Goal: Check status: Check status

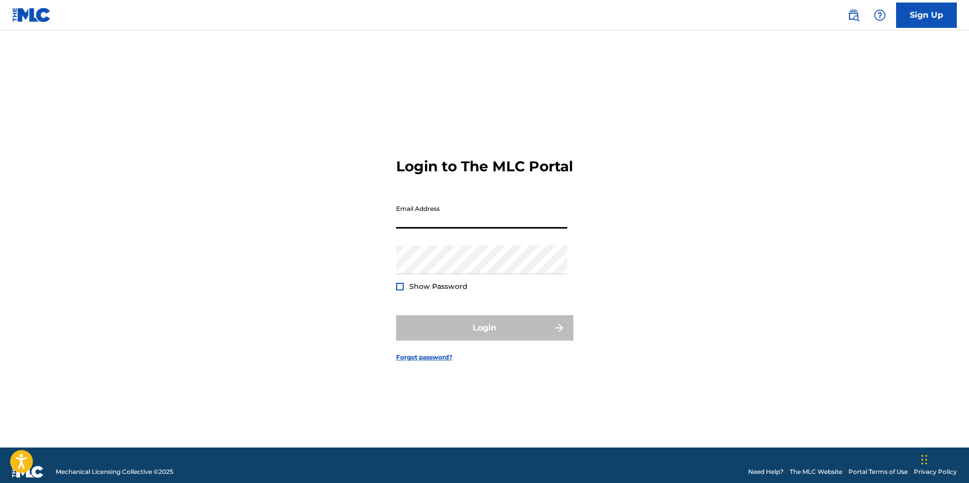
click at [427, 222] on input "Email Address" at bounding box center [481, 214] width 171 height 29
type input "[EMAIL_ADDRESS][DOMAIN_NAME]"
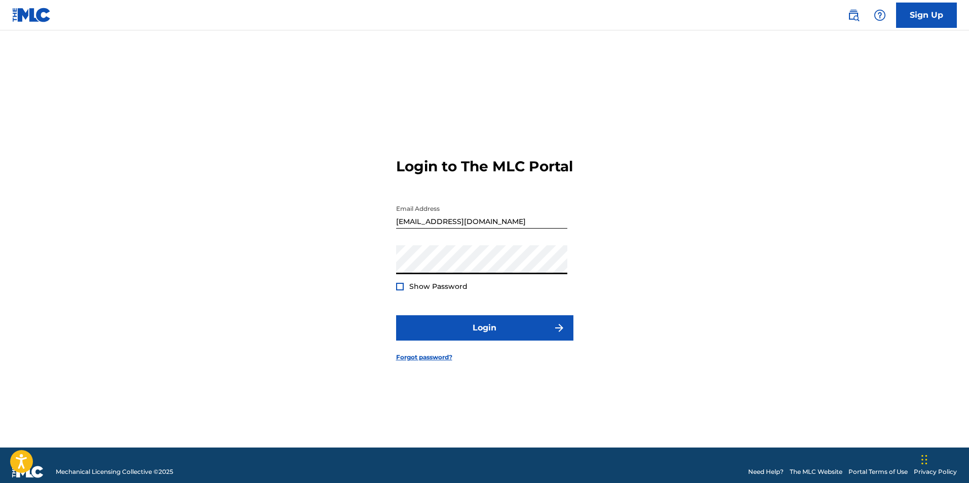
drag, startPoint x: 426, startPoint y: 290, endPoint x: 425, endPoint y: 296, distance: 6.2
click at [425, 290] on span "Show Password" at bounding box center [438, 286] width 58 height 11
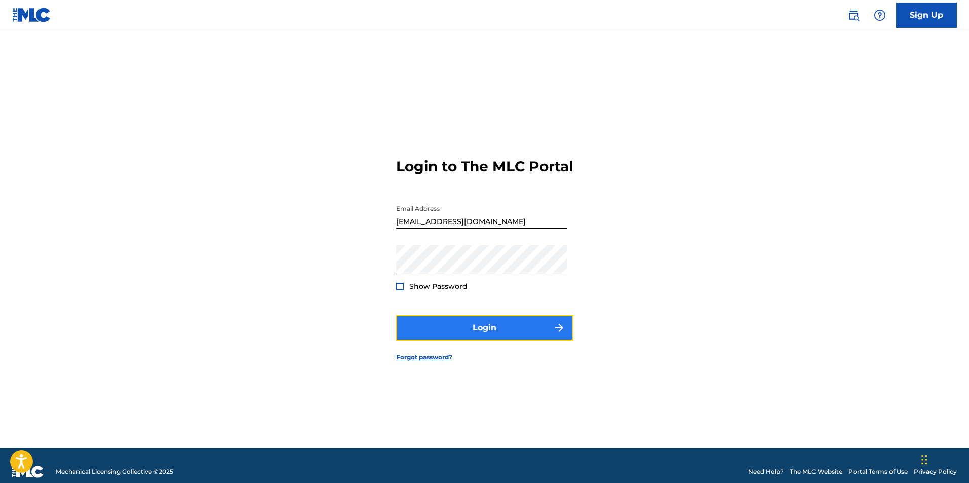
click at [437, 333] on button "Login" at bounding box center [484, 327] width 177 height 25
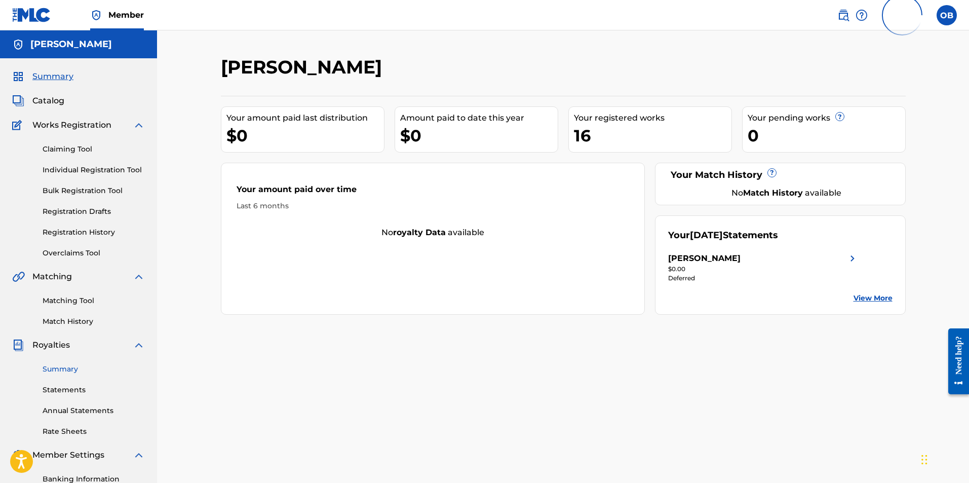
click at [70, 371] on link "Summary" at bounding box center [94, 369] width 102 height 11
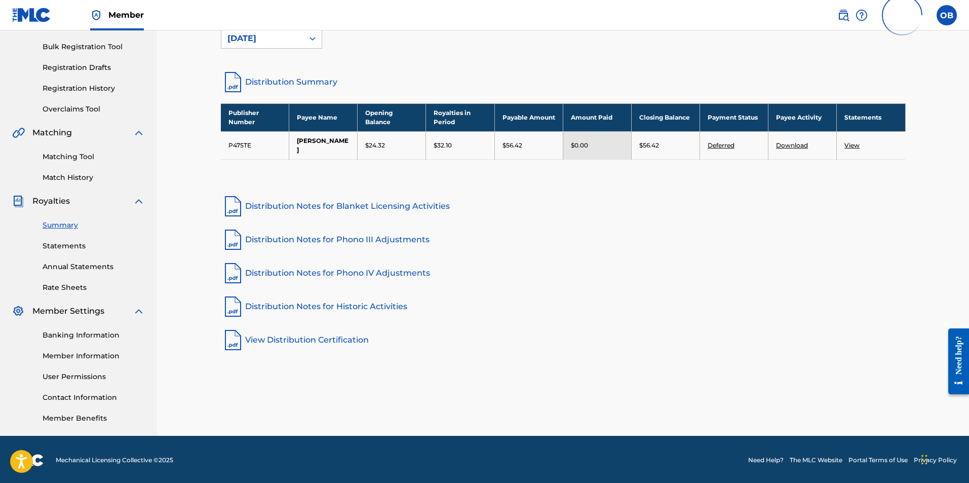
scroll to position [145, 0]
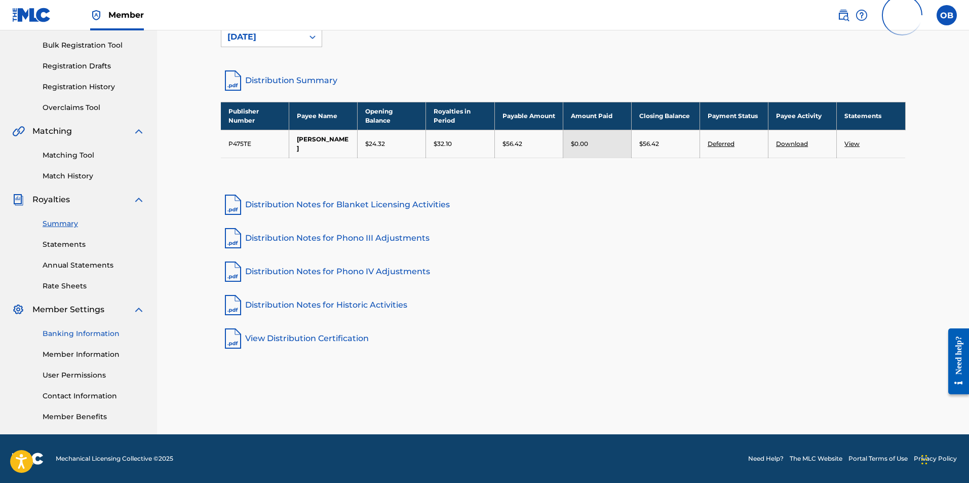
click at [72, 332] on link "Banking Information" at bounding box center [94, 333] width 102 height 11
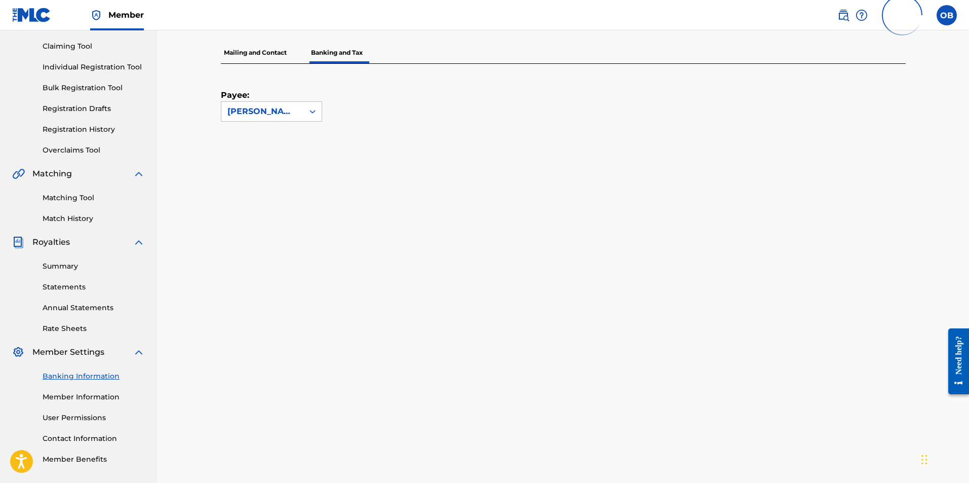
scroll to position [101, 0]
click at [55, 267] on link "Summary" at bounding box center [94, 267] width 102 height 11
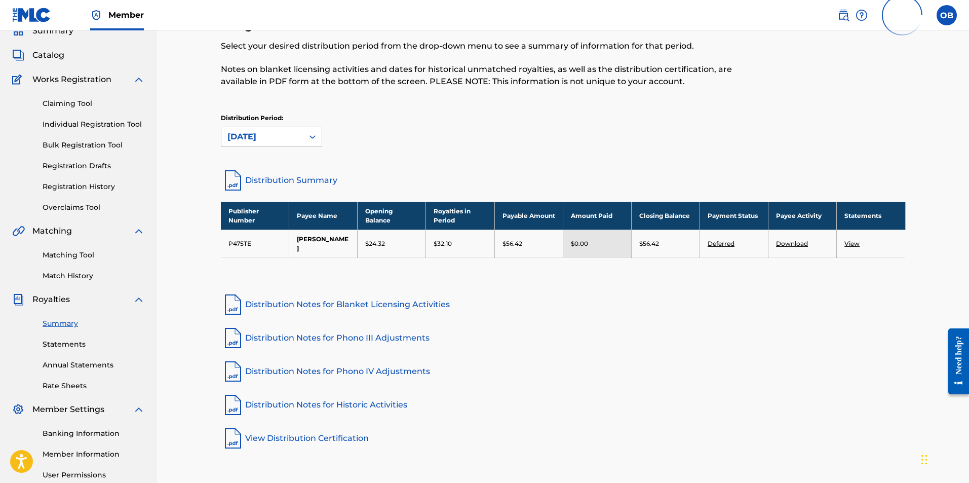
scroll to position [44, 0]
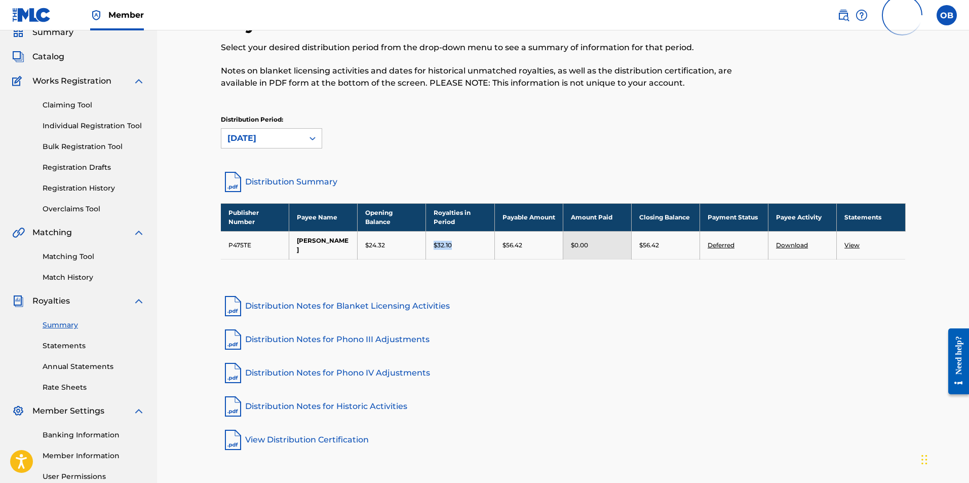
drag, startPoint x: 473, startPoint y: 245, endPoint x: 431, endPoint y: 243, distance: 42.1
click at [431, 243] on td "$32.10" at bounding box center [460, 245] width 68 height 28
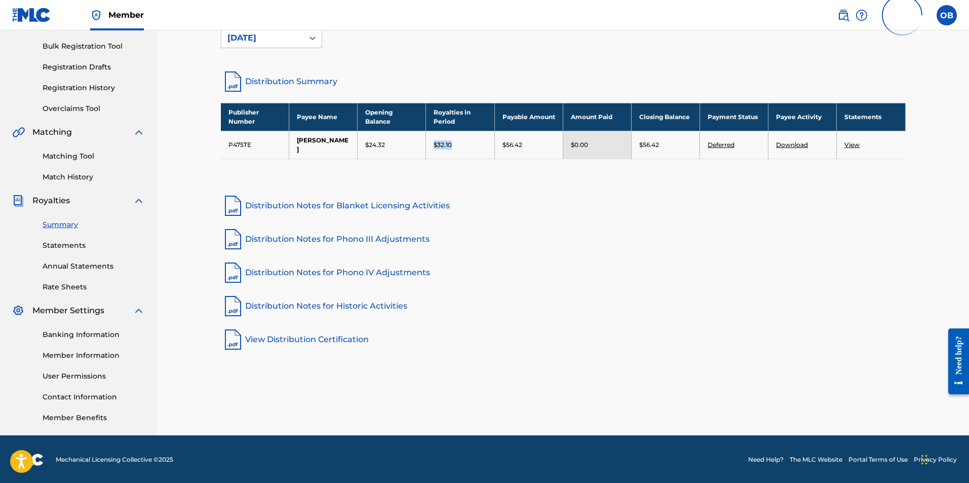
scroll to position [145, 0]
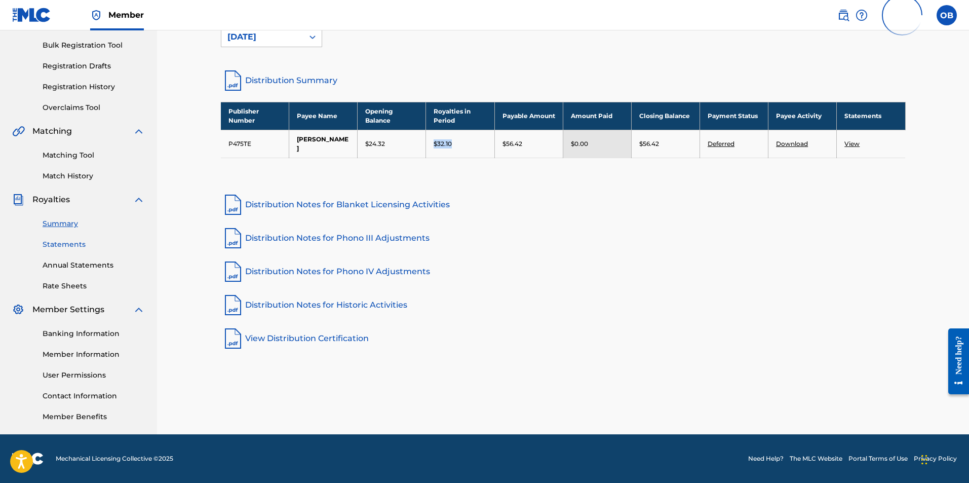
click at [60, 243] on link "Statements" at bounding box center [94, 244] width 102 height 11
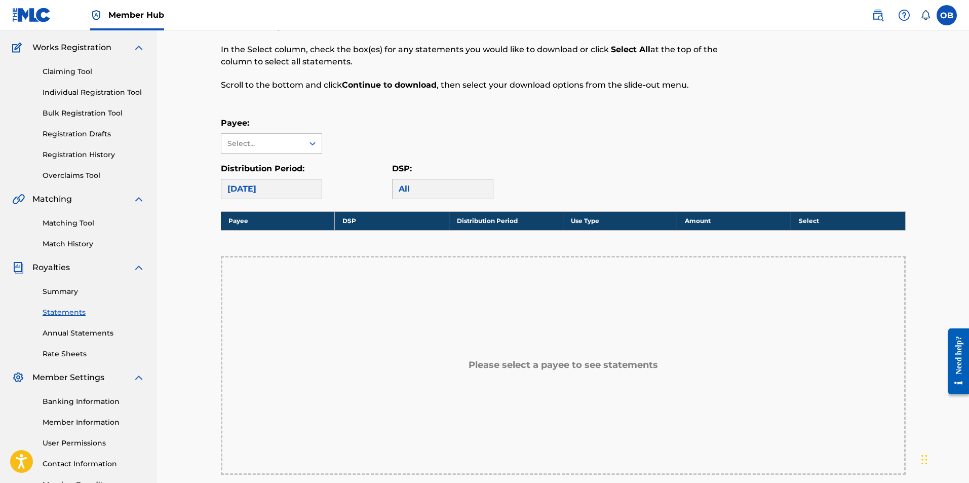
scroll to position [101, 0]
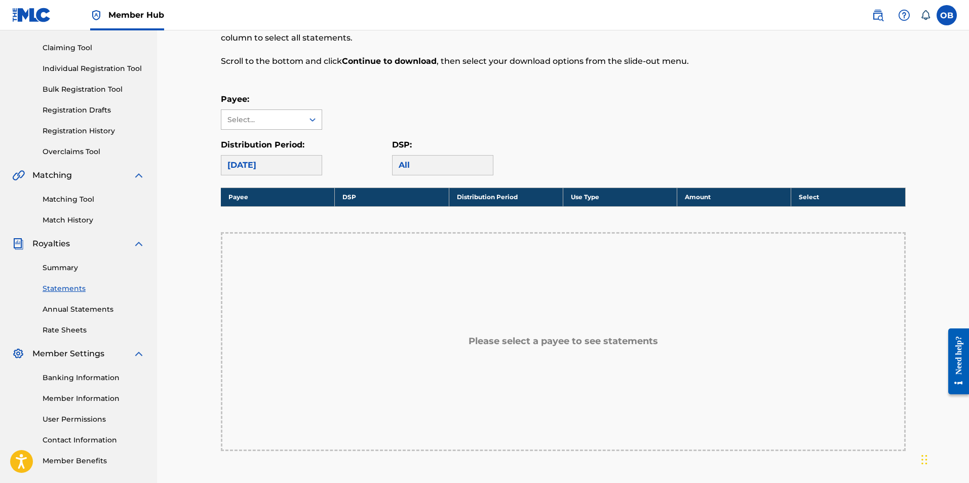
click at [269, 116] on div "Select..." at bounding box center [261, 120] width 69 height 11
click at [270, 143] on div "[PERSON_NAME]" at bounding box center [271, 142] width 100 height 25
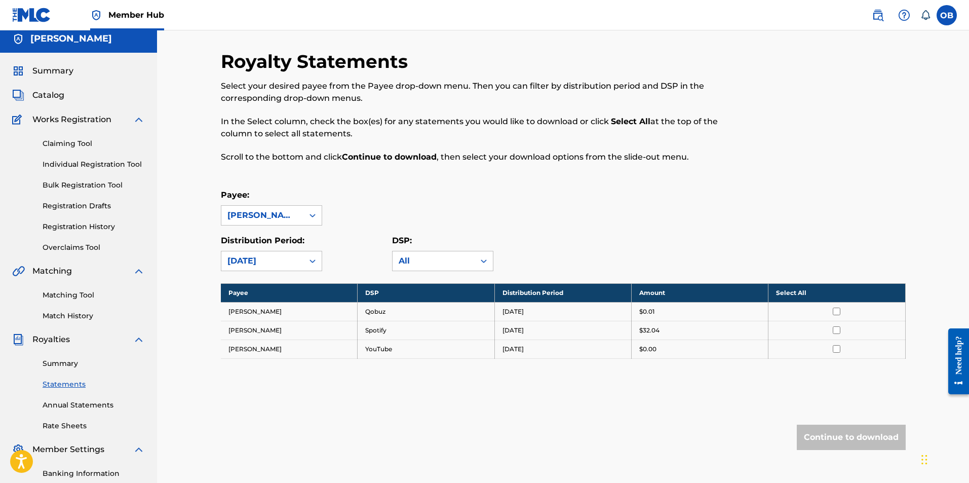
scroll to position [0, 0]
